Goal: Task Accomplishment & Management: Manage account settings

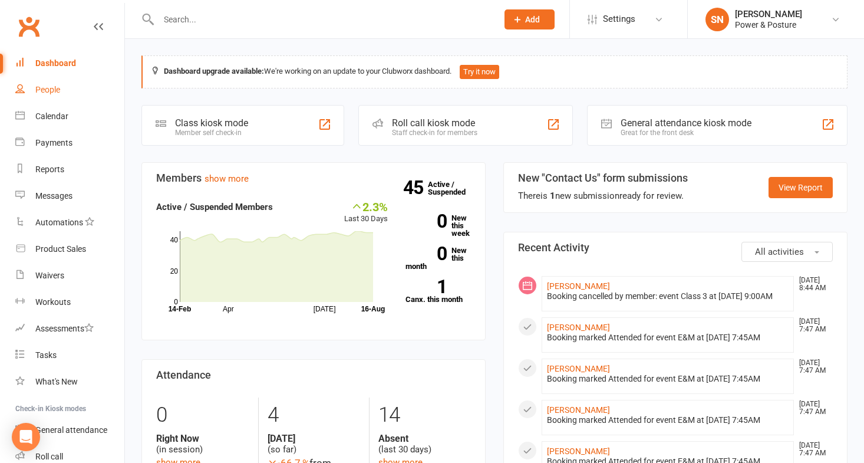
click at [52, 91] on div "People" at bounding box center [47, 89] width 25 height 9
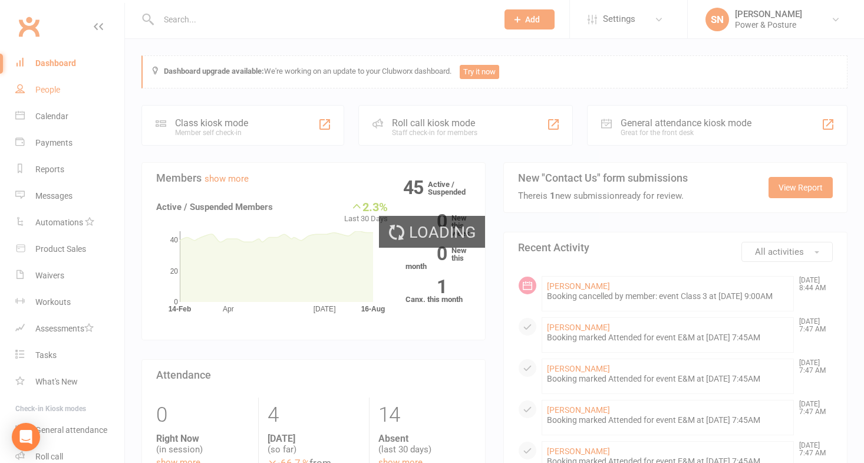
select select "100"
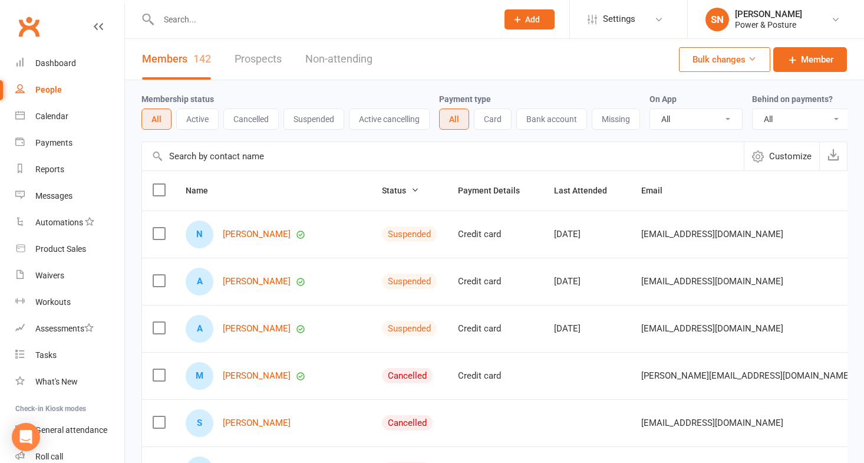
click at [186, 118] on button "Active" at bounding box center [197, 118] width 42 height 21
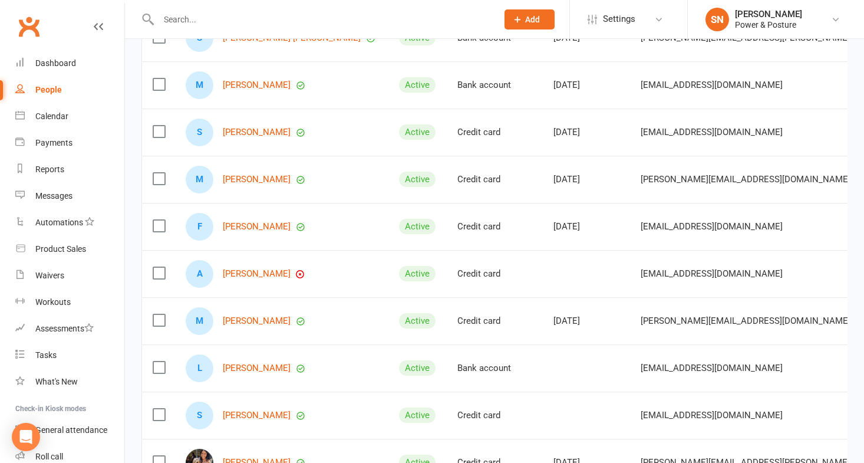
scroll to position [0, 84]
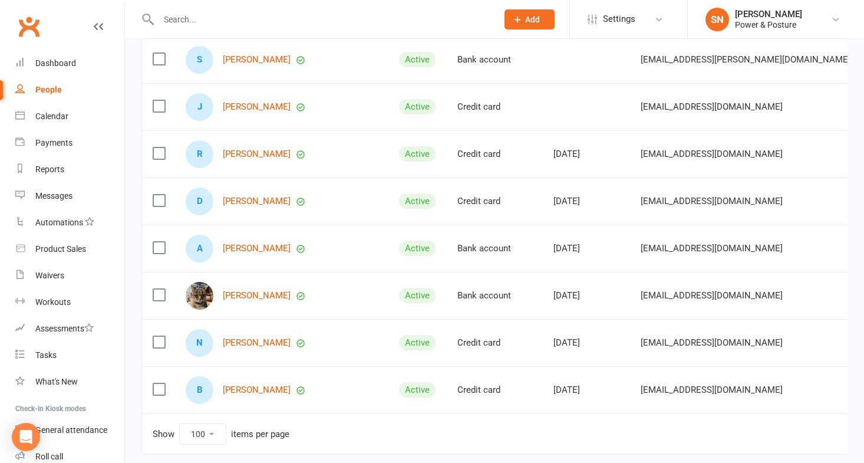
scroll to position [1833, 0]
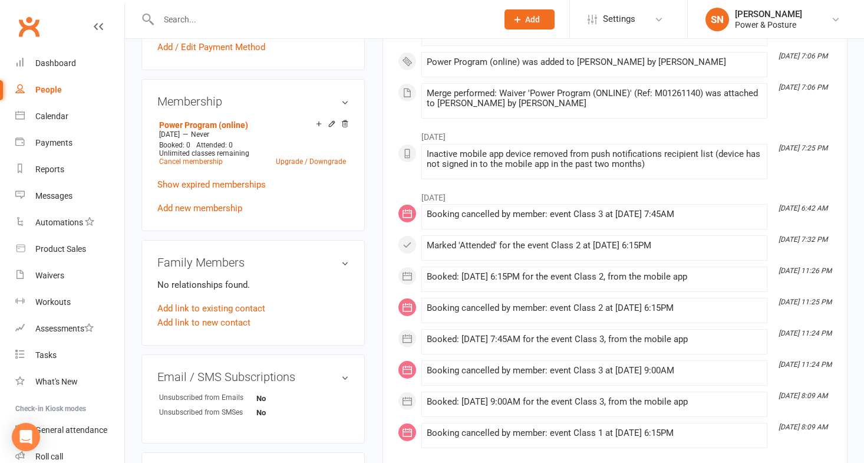
scroll to position [414, 0]
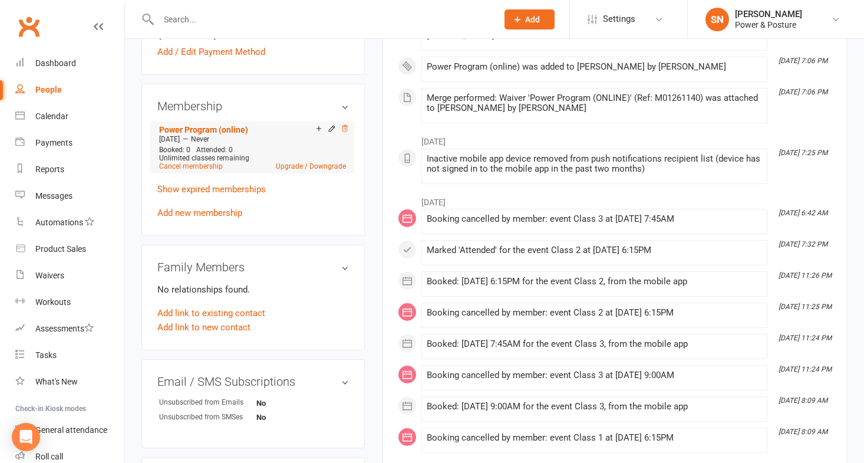
click at [345, 133] on icon at bounding box center [345, 128] width 8 height 8
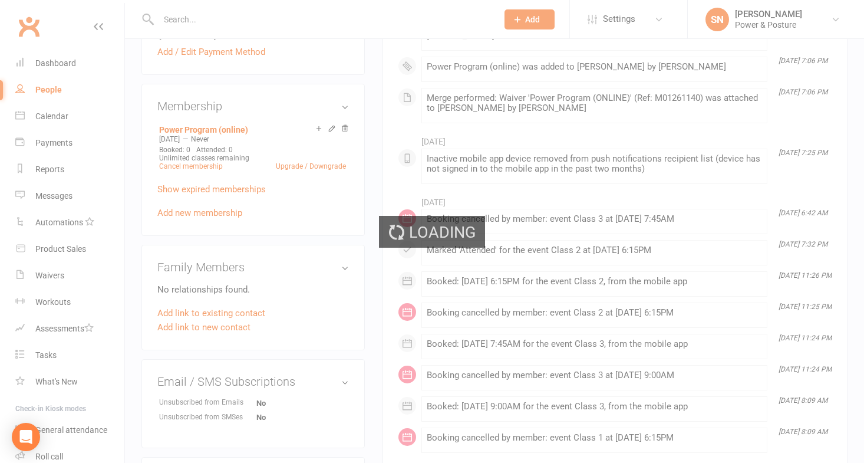
scroll to position [412, 0]
